Goal: Task Accomplishment & Management: Use online tool/utility

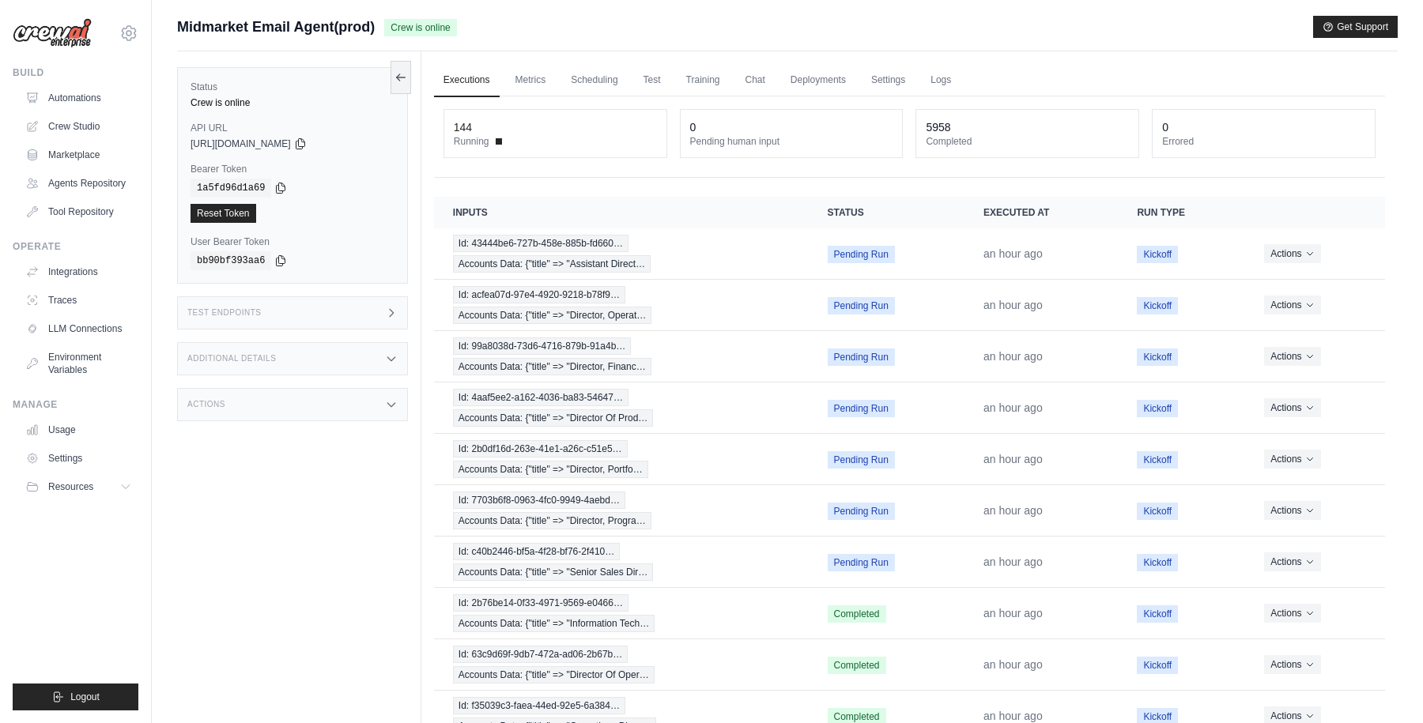
click at [1032, 9] on main "Submit a support request Describe your issue or question * Please be specific a…" at bounding box center [787, 408] width 1271 height 817
click at [66, 98] on link "Automations" at bounding box center [80, 97] width 119 height 25
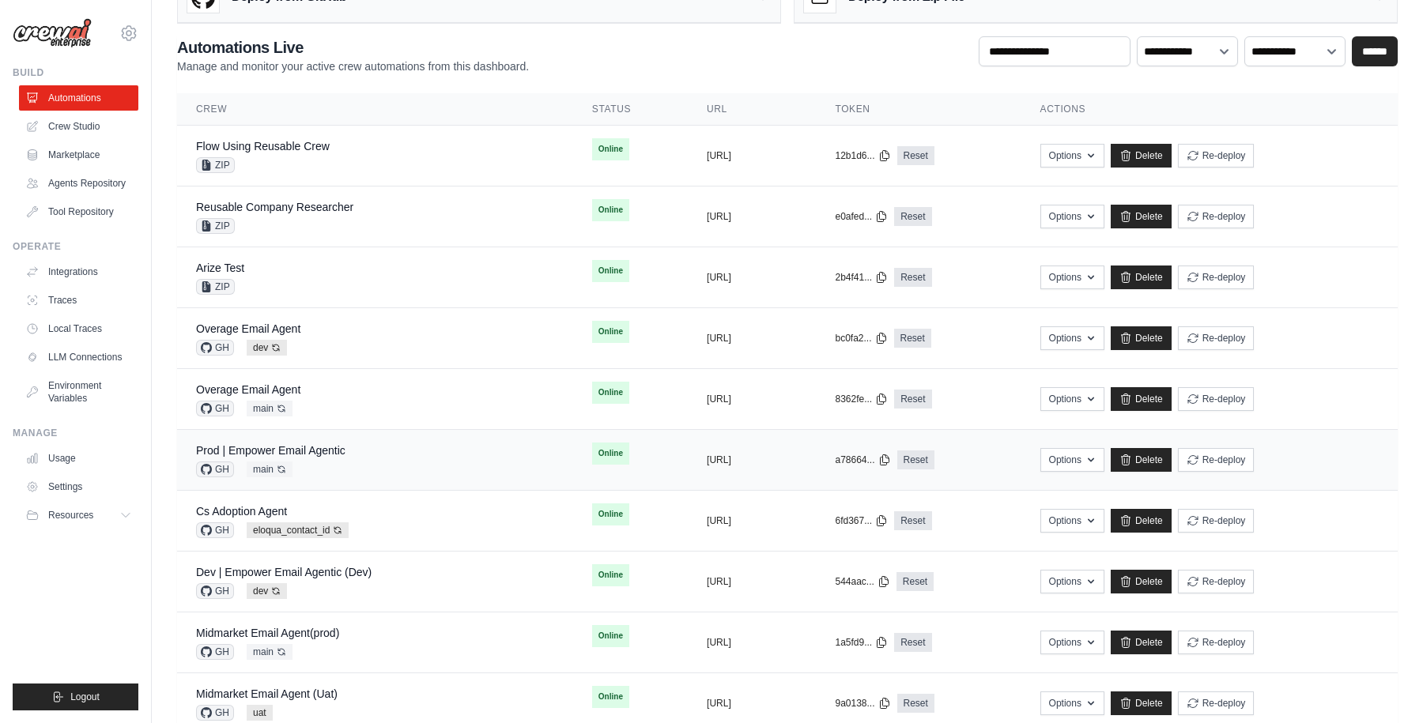
scroll to position [61, 0]
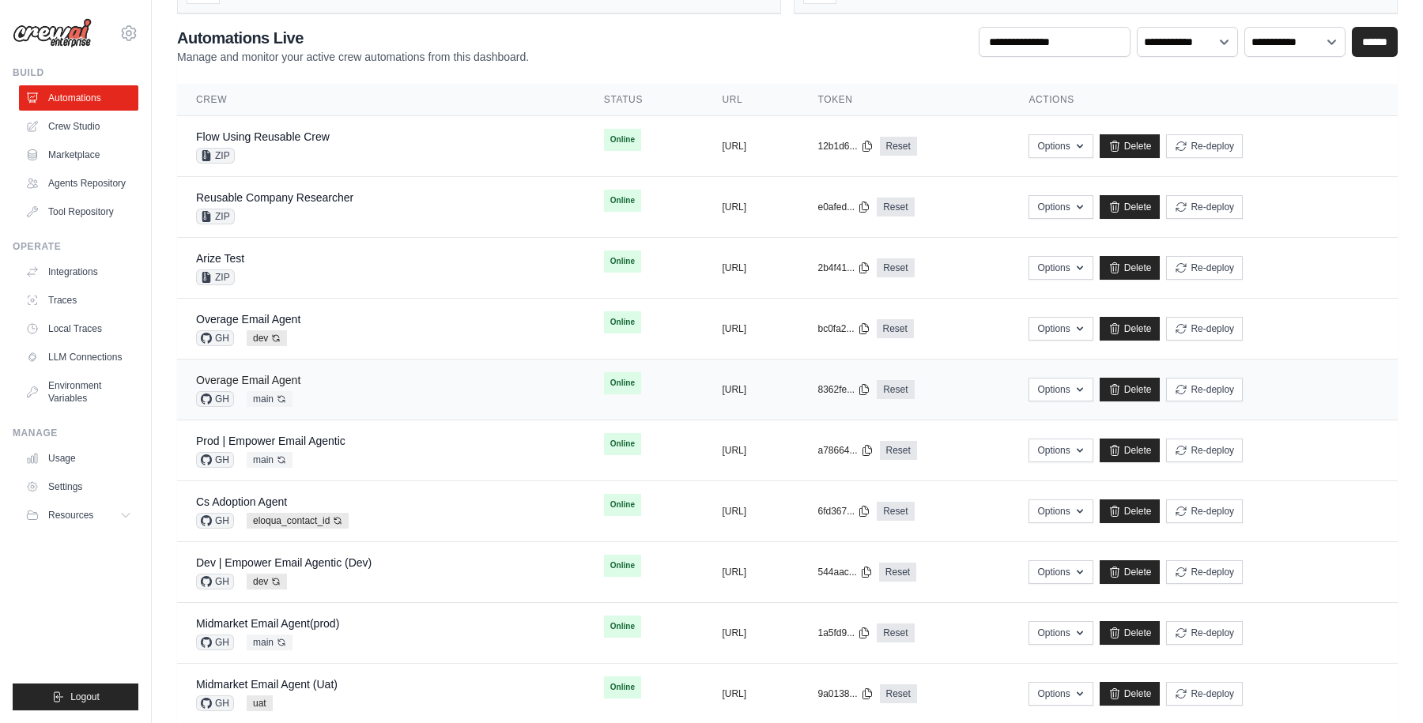
click at [283, 382] on link "Overage Email Agent" at bounding box center [248, 380] width 104 height 13
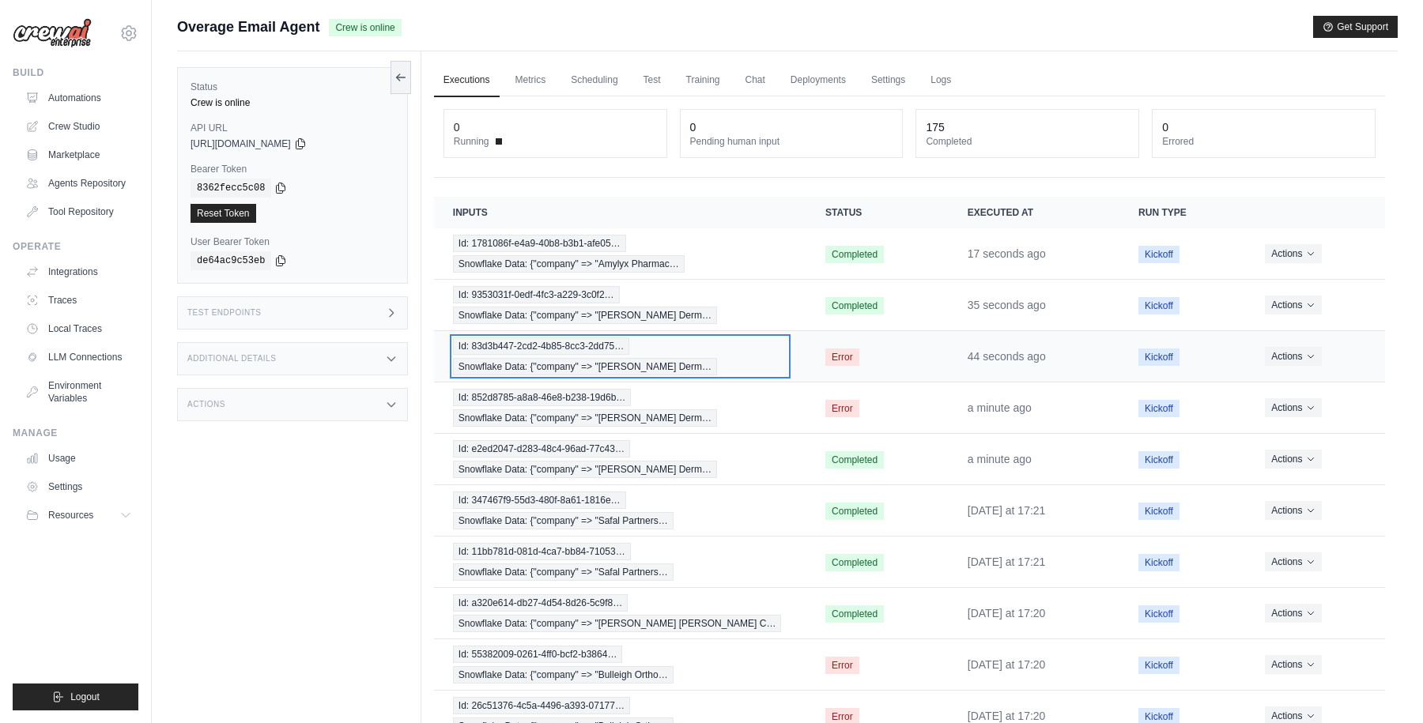
click at [735, 346] on div "Id: 83d3b447-2cd2-4b85-8cc3-2dd75… Snowflake Data: {"company" => "Schweiger Der…" at bounding box center [620, 357] width 334 height 38
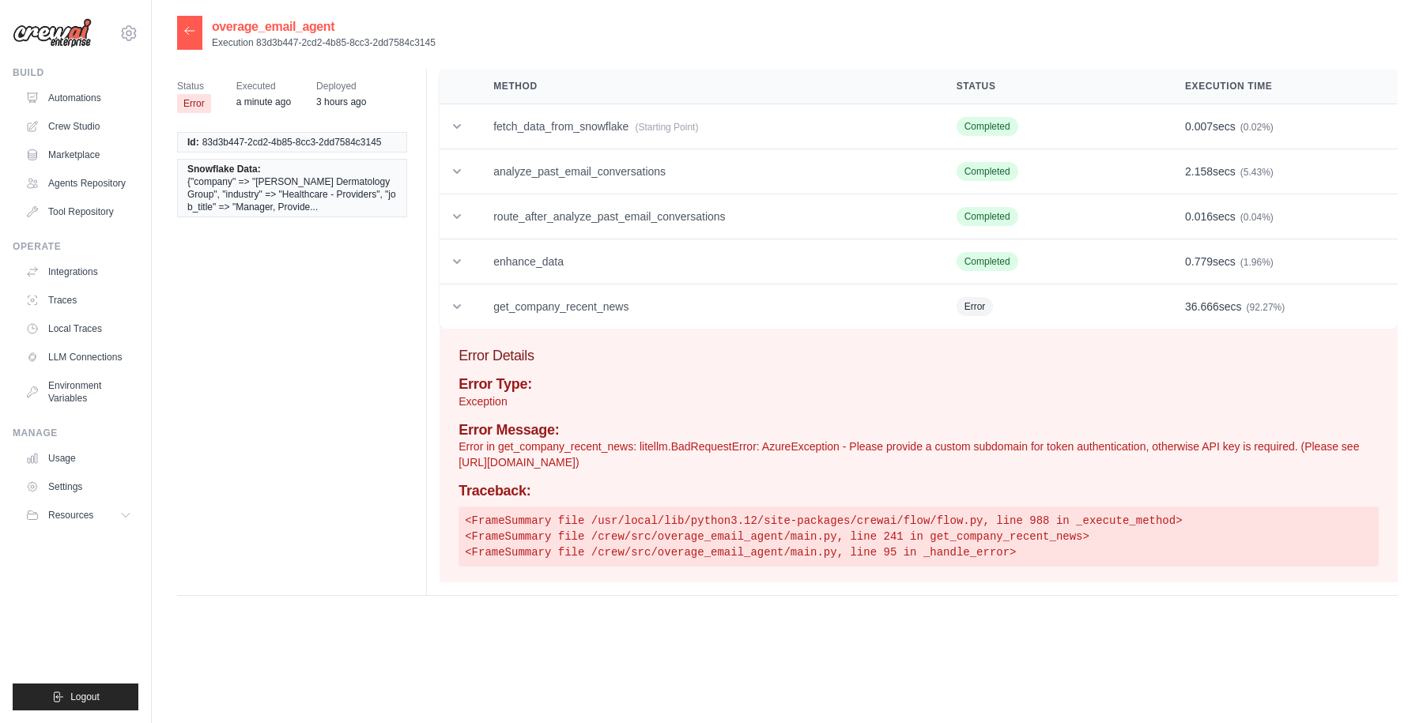
click at [195, 27] on icon at bounding box center [189, 31] width 13 height 13
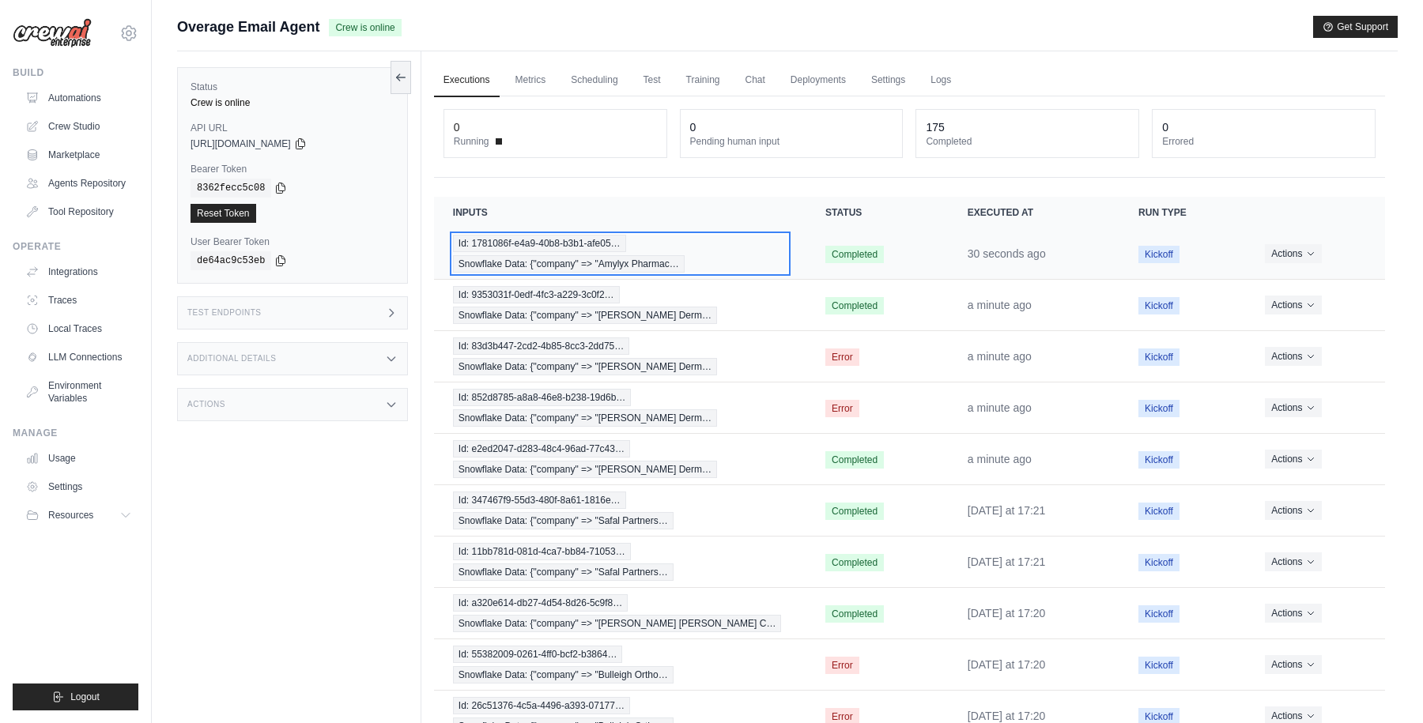
click at [774, 251] on div "Id: 1781086f-e4a9-40b8-b3b1-afe05… Snowflake Data: {"company" => "Amylyx Pharma…" at bounding box center [620, 254] width 334 height 38
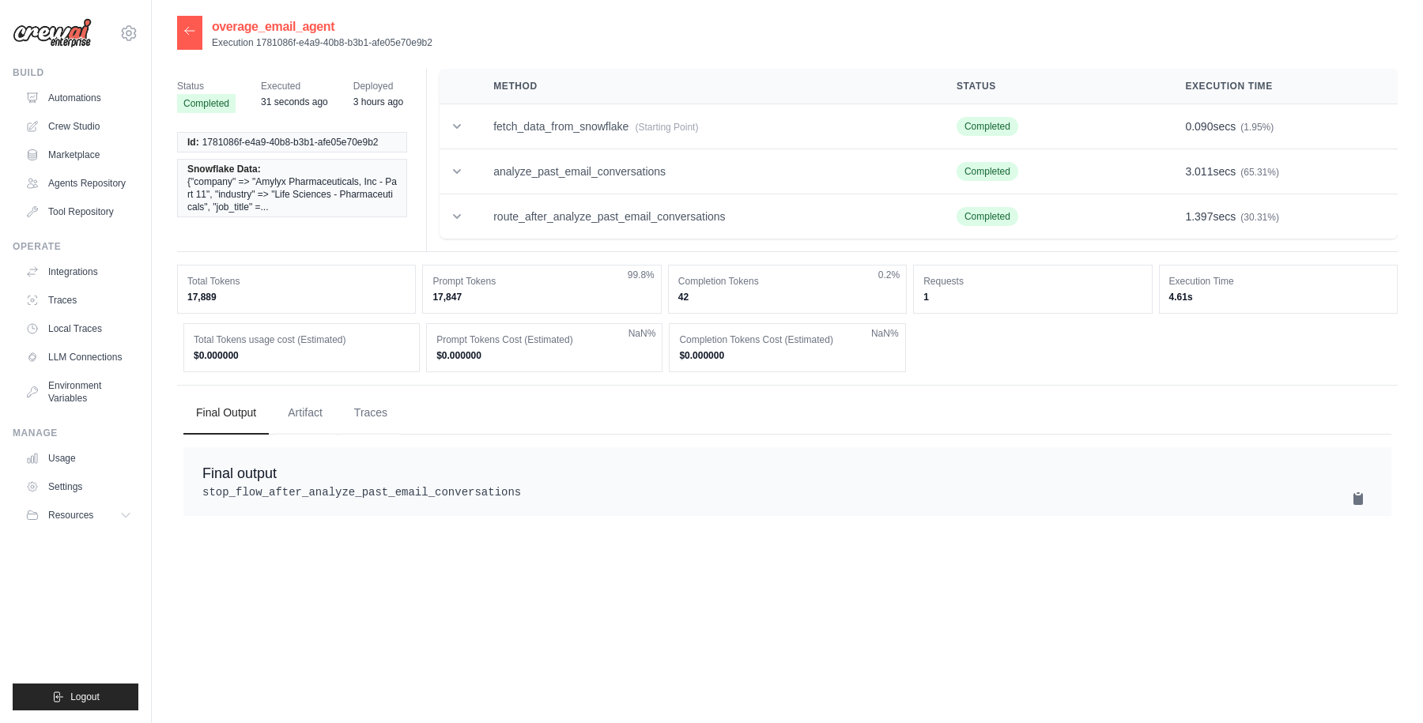
click at [191, 31] on icon at bounding box center [189, 30] width 9 height 7
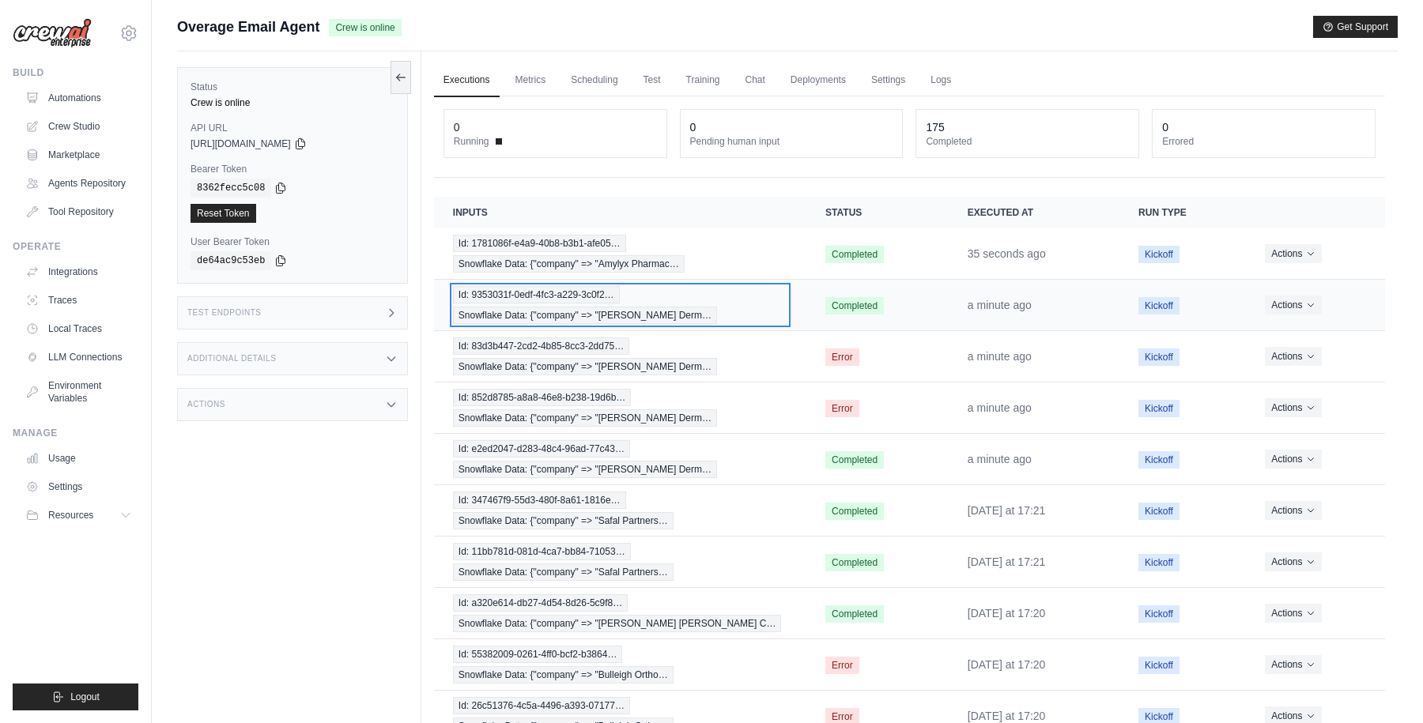
click at [750, 304] on div "Id: 9353031f-0edf-4fc3-a229-3c0f2… Snowflake Data: {"company" => "Schweiger Der…" at bounding box center [620, 305] width 334 height 38
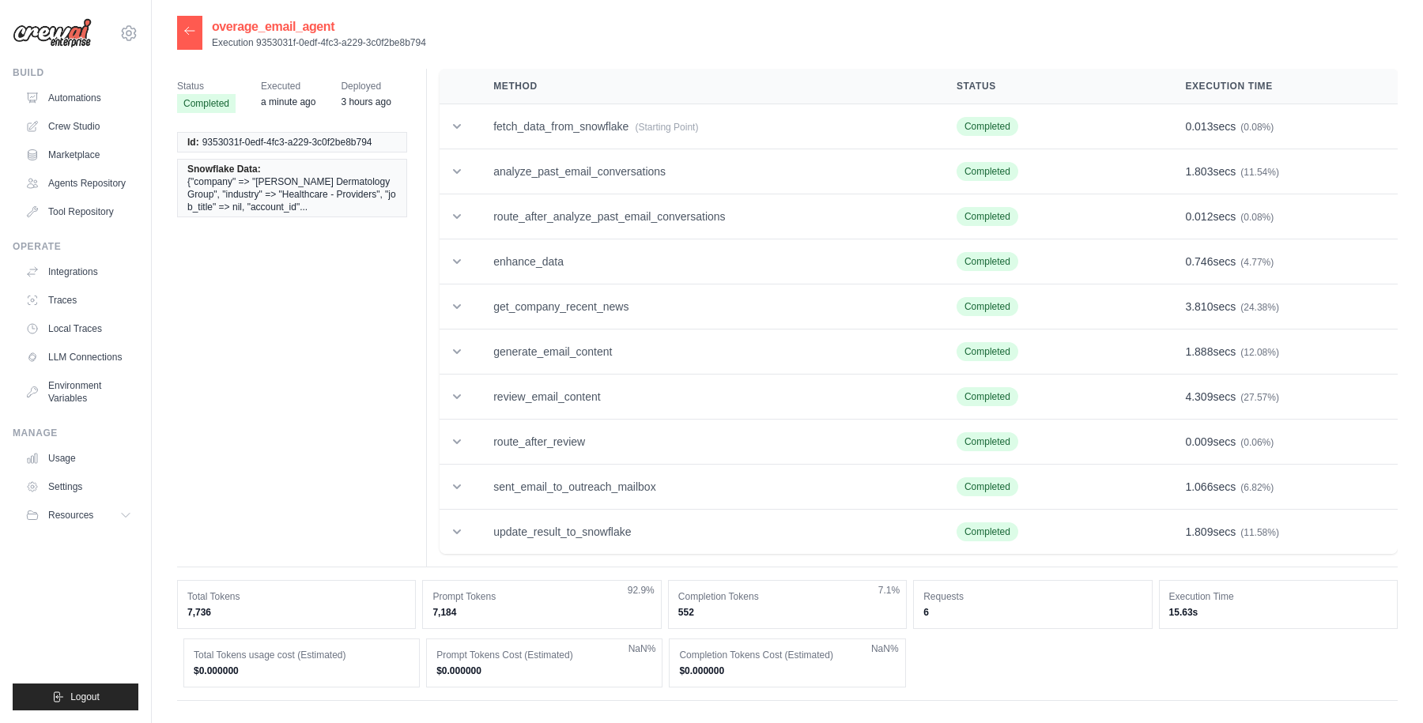
click at [191, 32] on icon at bounding box center [189, 31] width 13 height 13
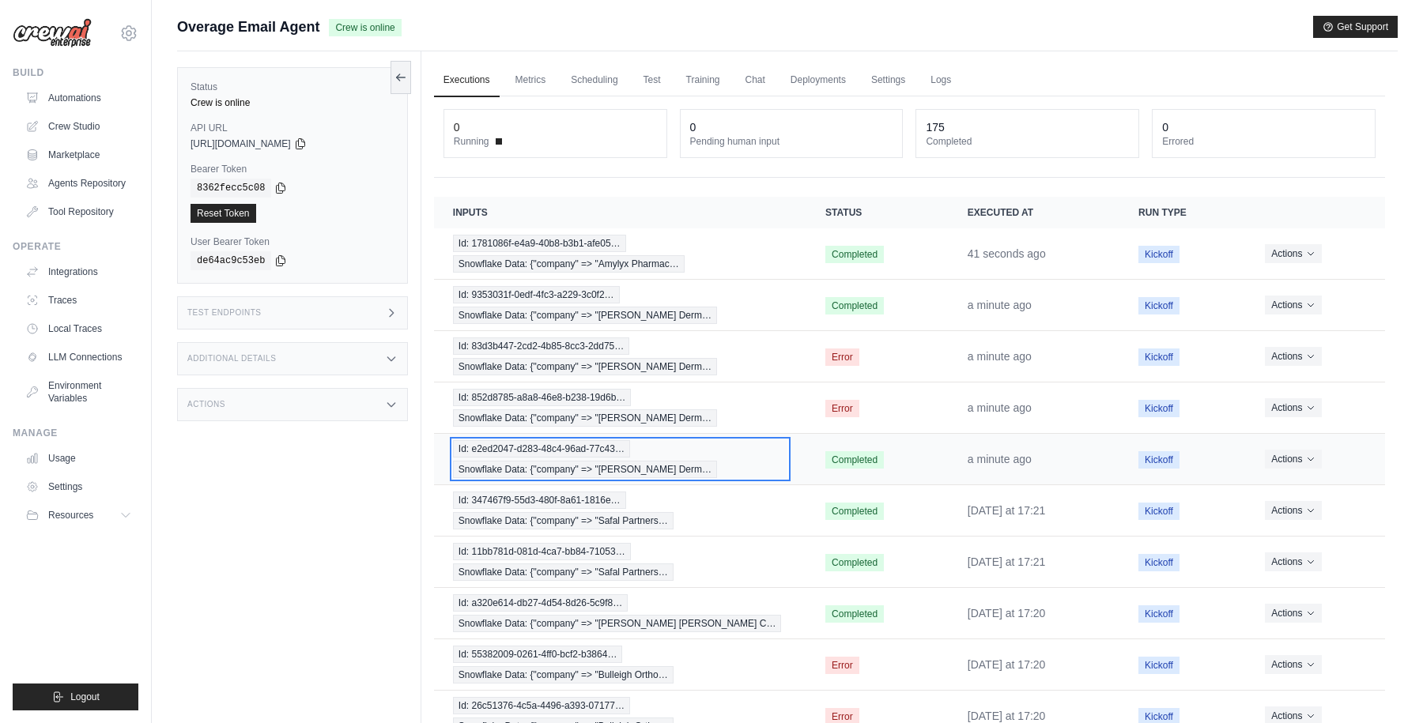
click at [742, 454] on div "Id: e2ed2047-d283-48c4-96ad-77c43… Snowflake Data: {"company" => "[PERSON_NAME]…" at bounding box center [620, 459] width 334 height 38
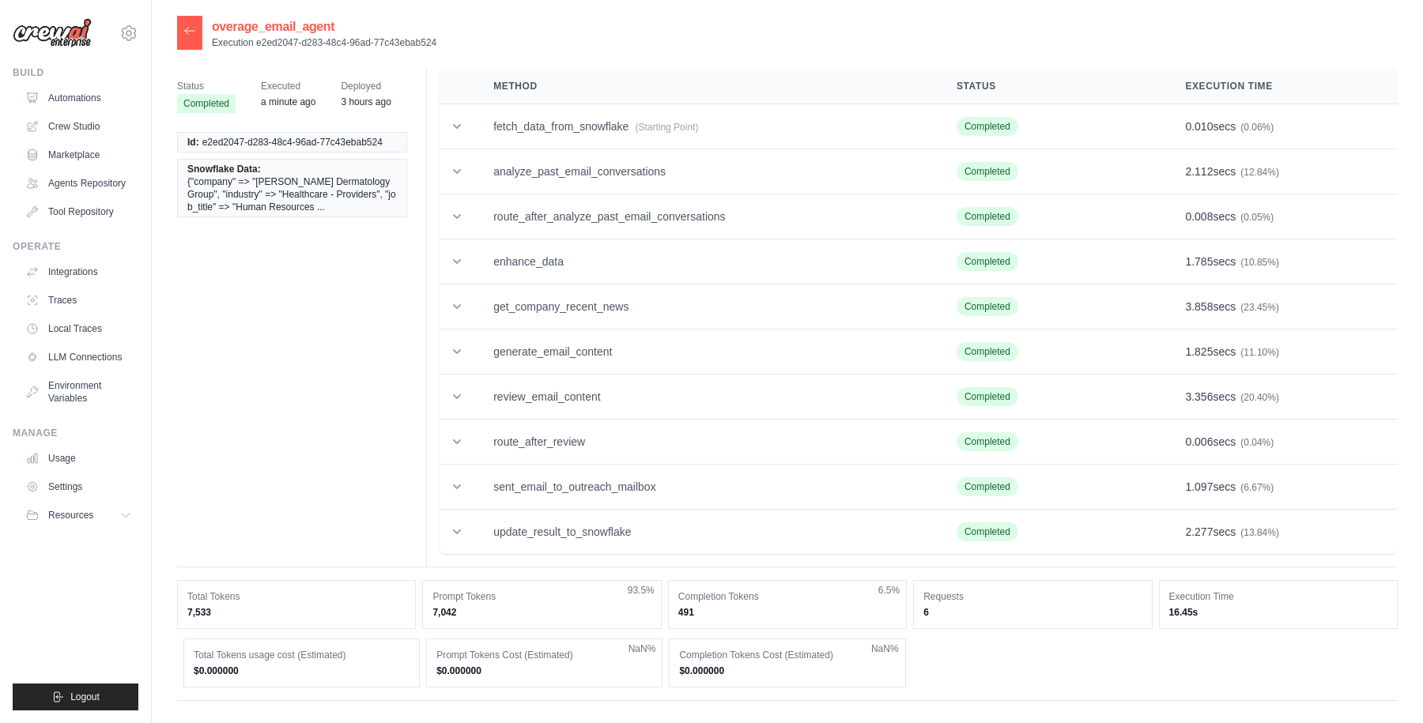
click at [185, 30] on icon at bounding box center [189, 30] width 9 height 7
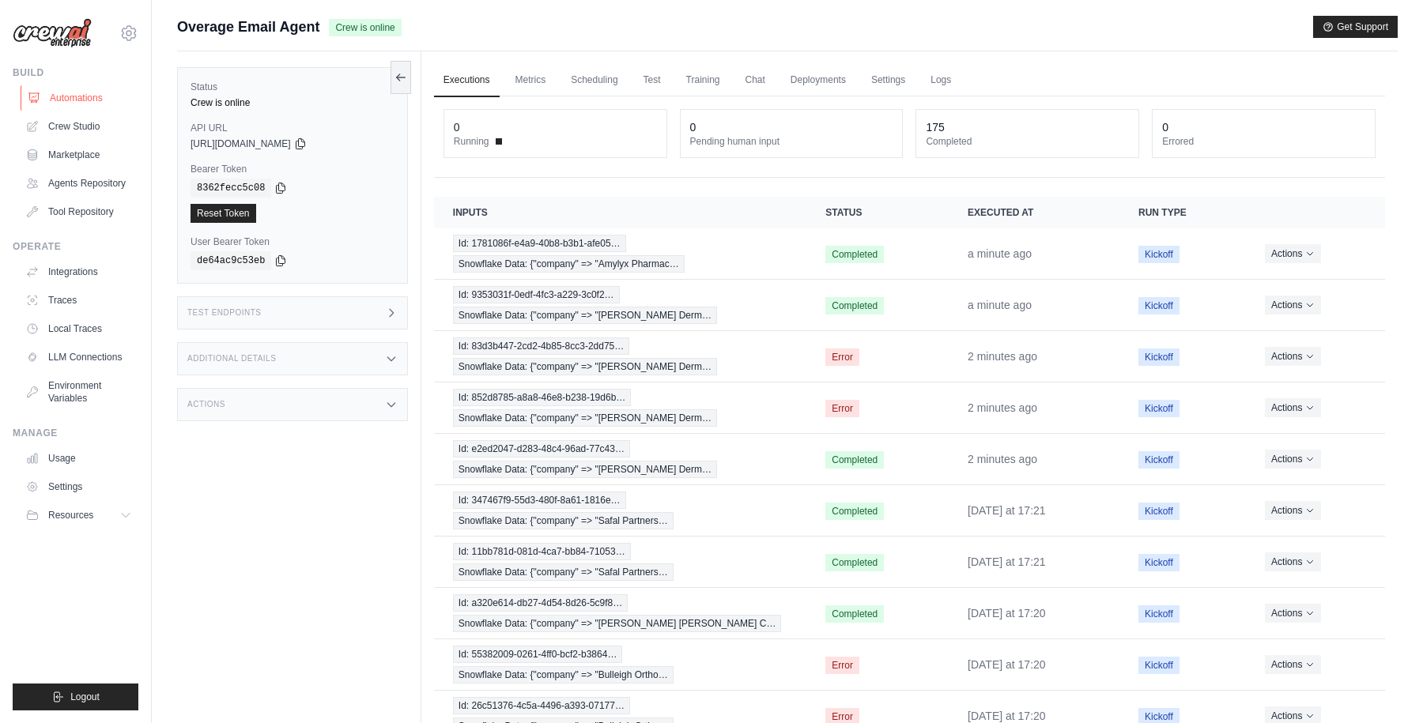
click at [82, 99] on link "Automations" at bounding box center [80, 97] width 119 height 25
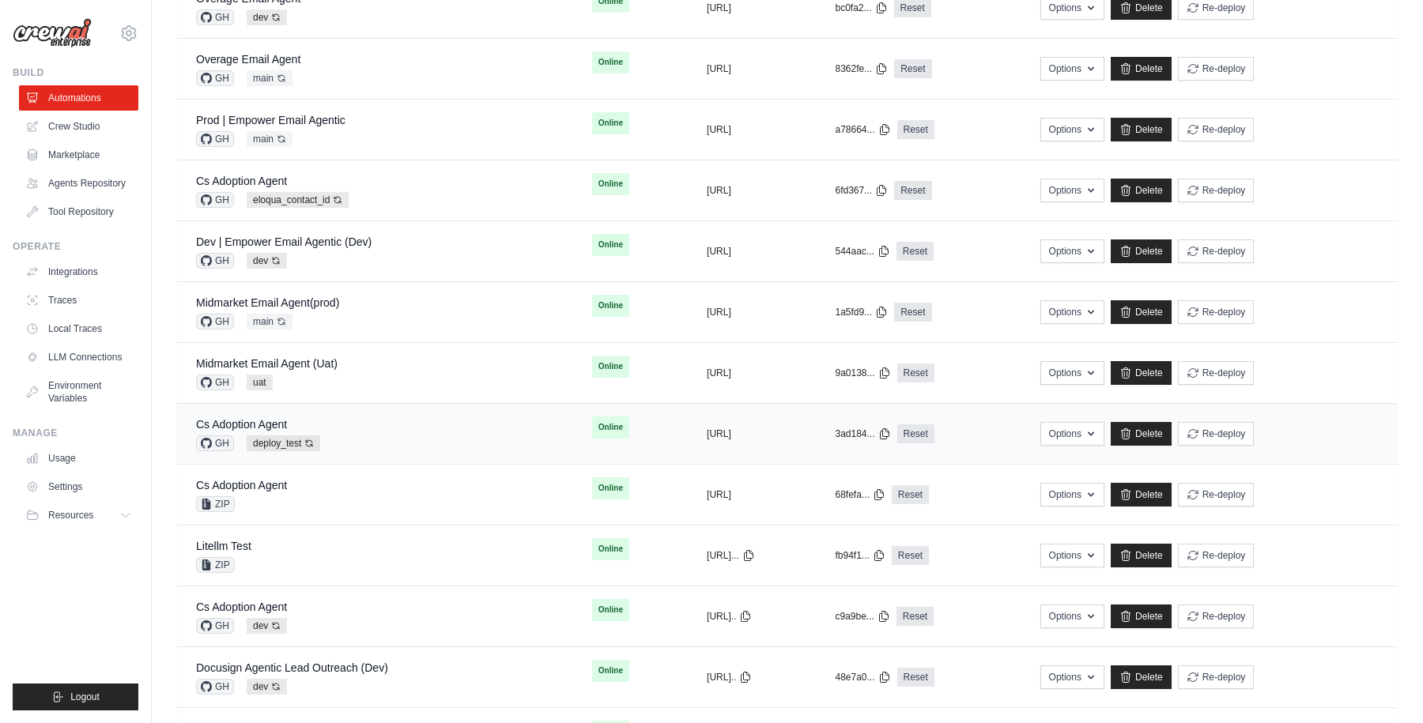
scroll to position [388, 0]
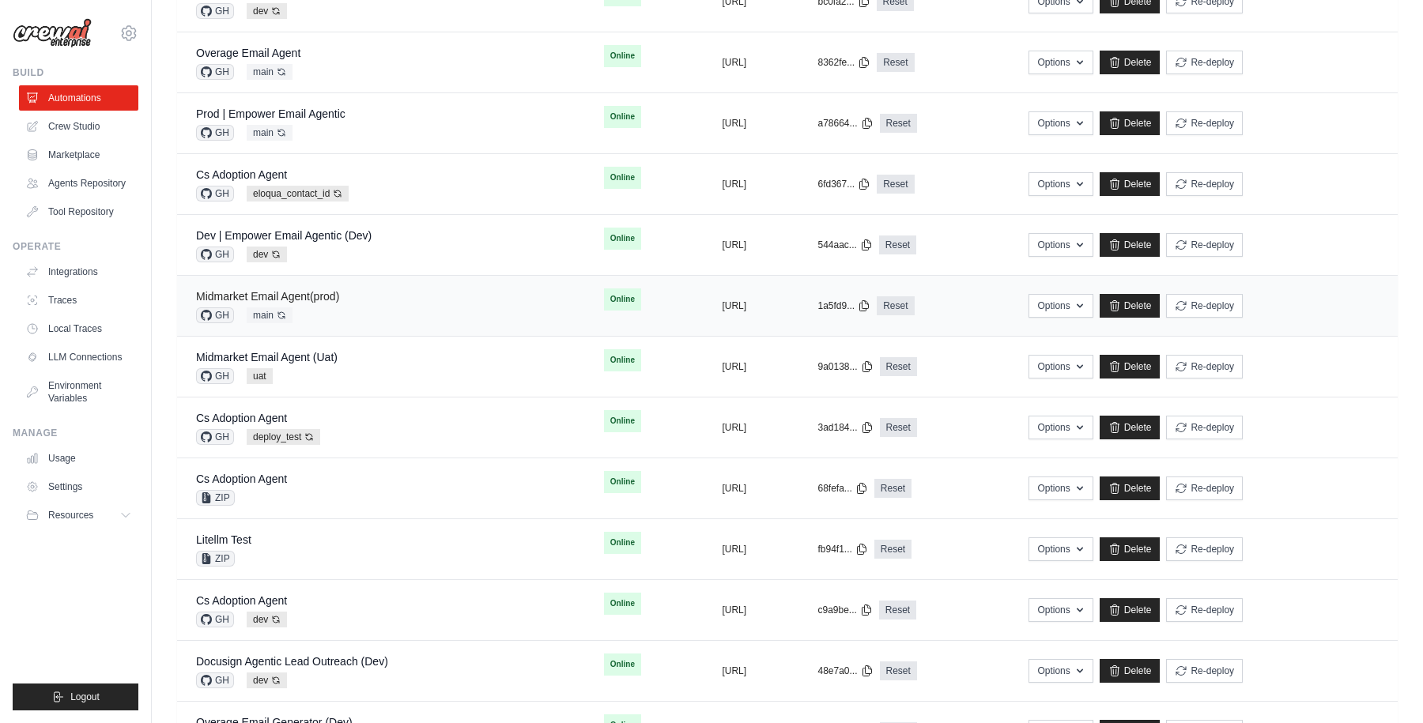
click at [308, 299] on link "Midmarket Email Agent(prod)" at bounding box center [267, 296] width 143 height 13
